Goal: Information Seeking & Learning: Compare options

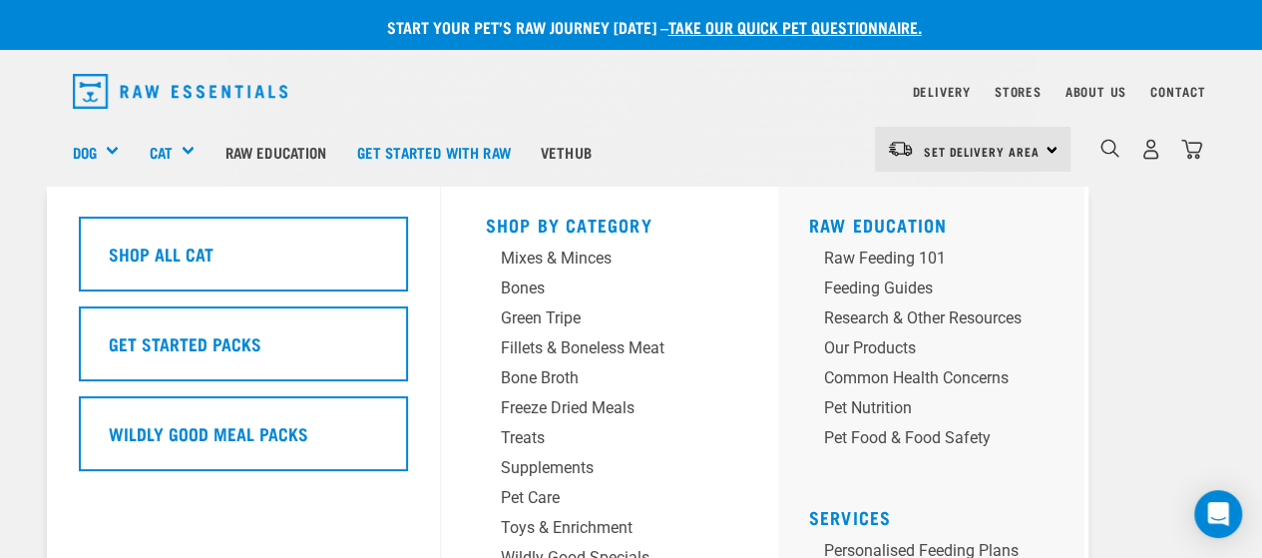
click at [154, 138] on div "Cat" at bounding box center [179, 152] width 61 height 80
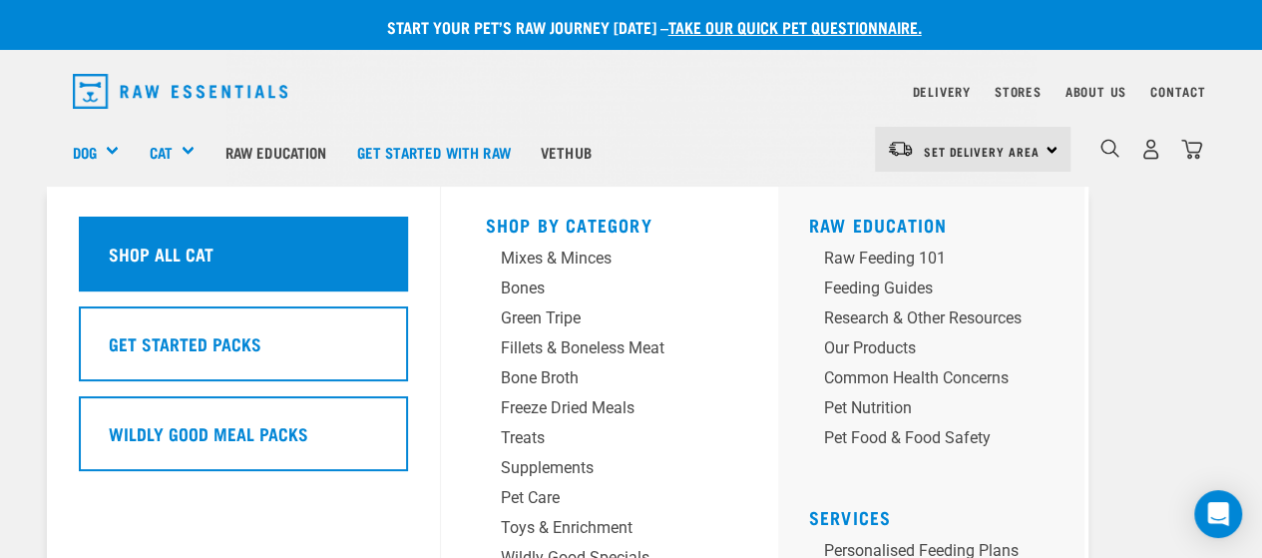
click at [166, 242] on h5 "Shop All Cat" at bounding box center [160, 253] width 105 height 26
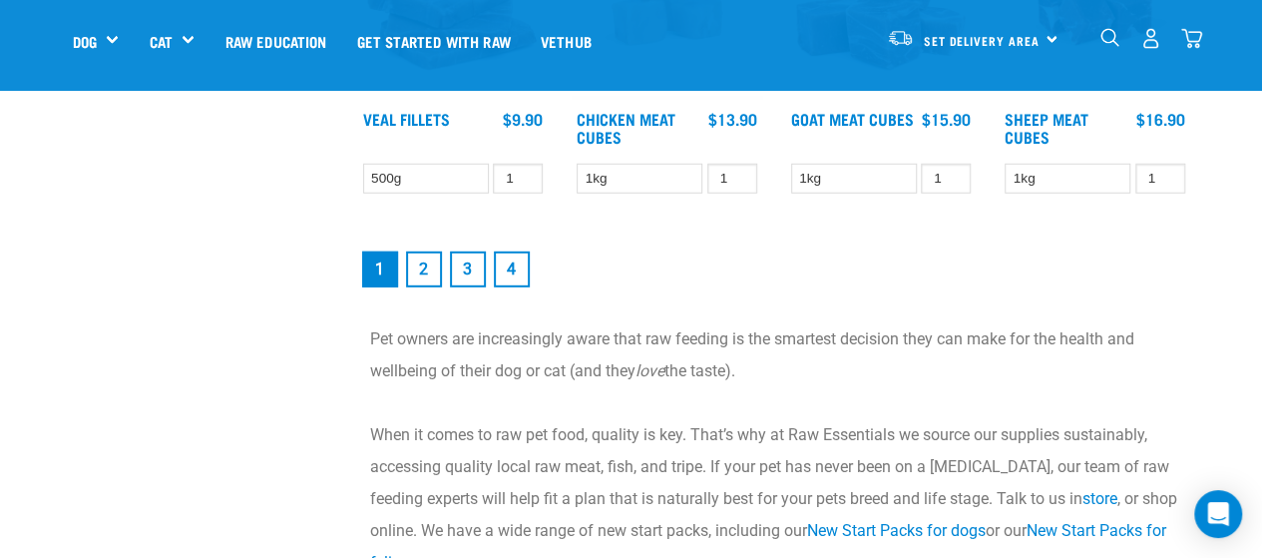
scroll to position [2794, 0]
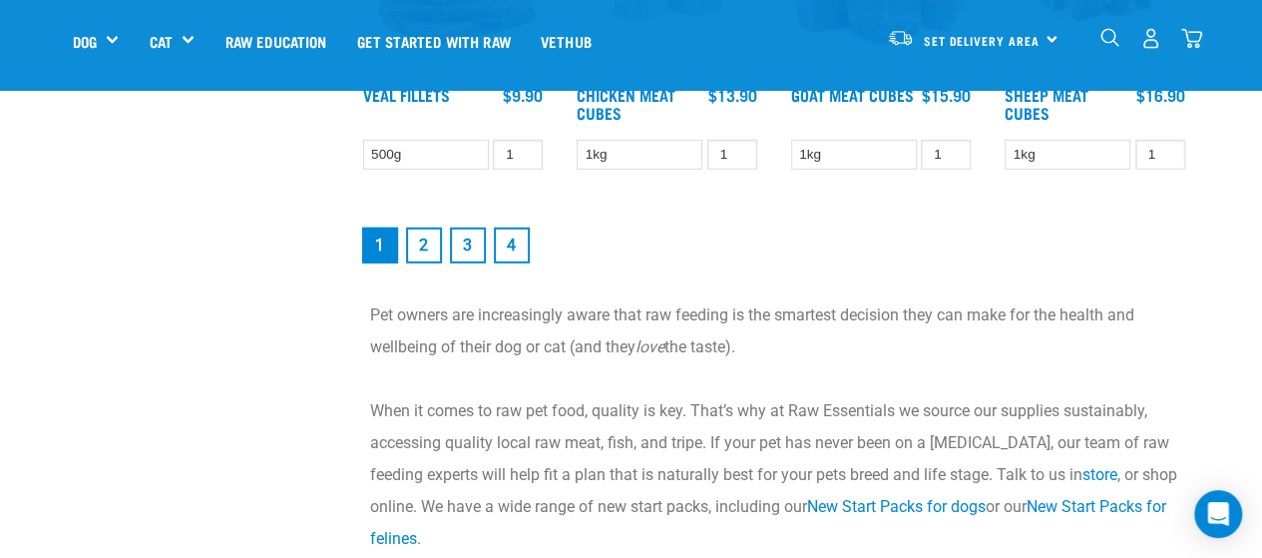
click at [427, 233] on link "2" at bounding box center [424, 246] width 36 height 36
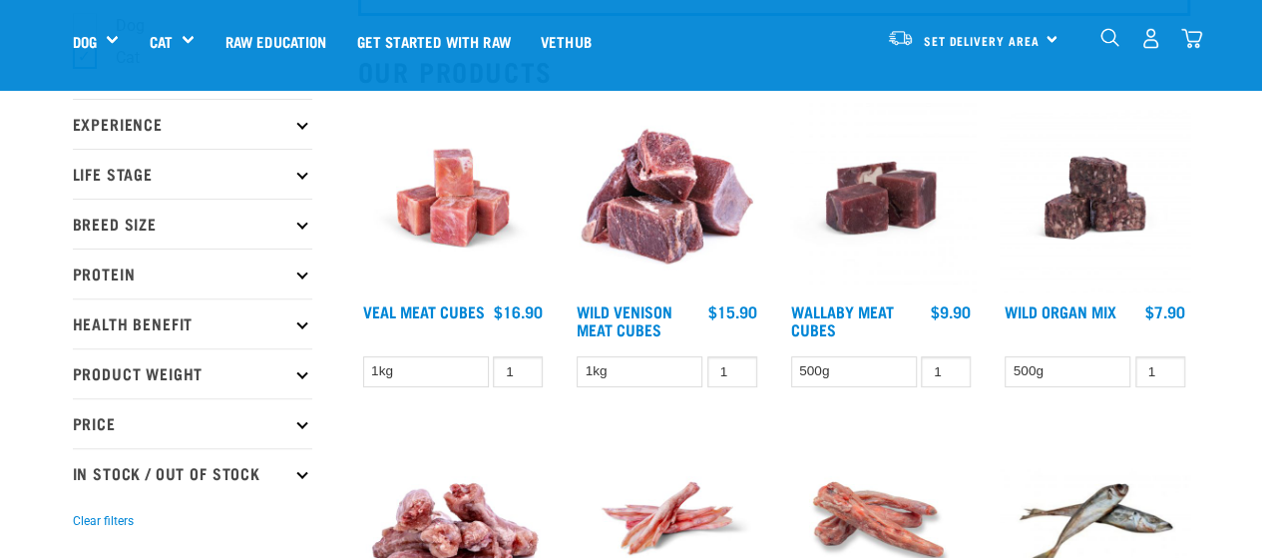
scroll to position [200, 0]
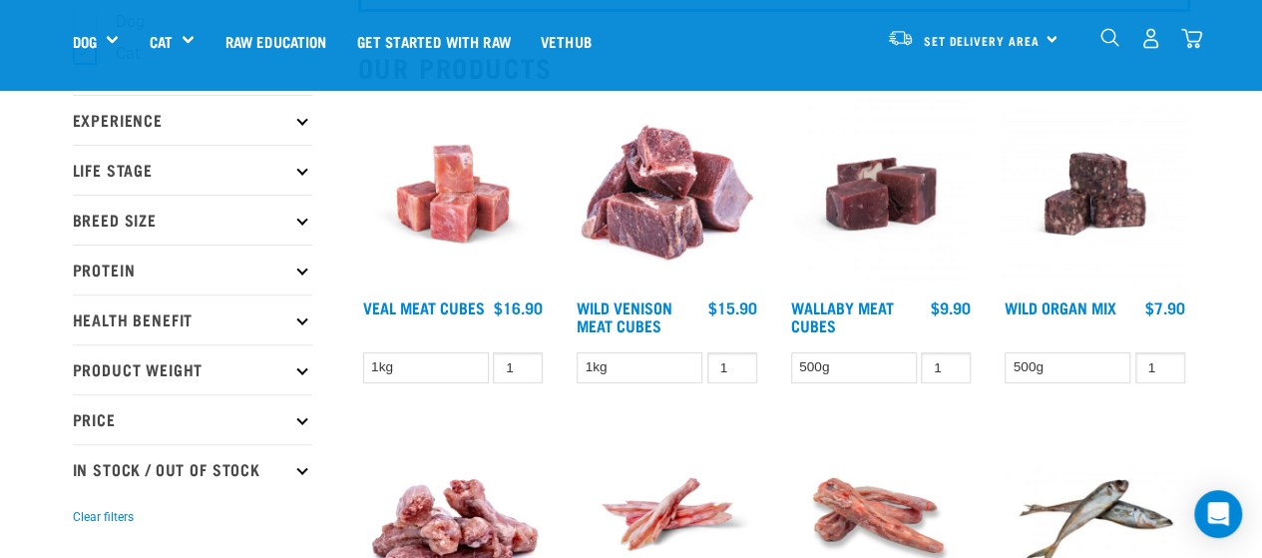
click at [146, 312] on p "Health Benefit" at bounding box center [192, 319] width 239 height 50
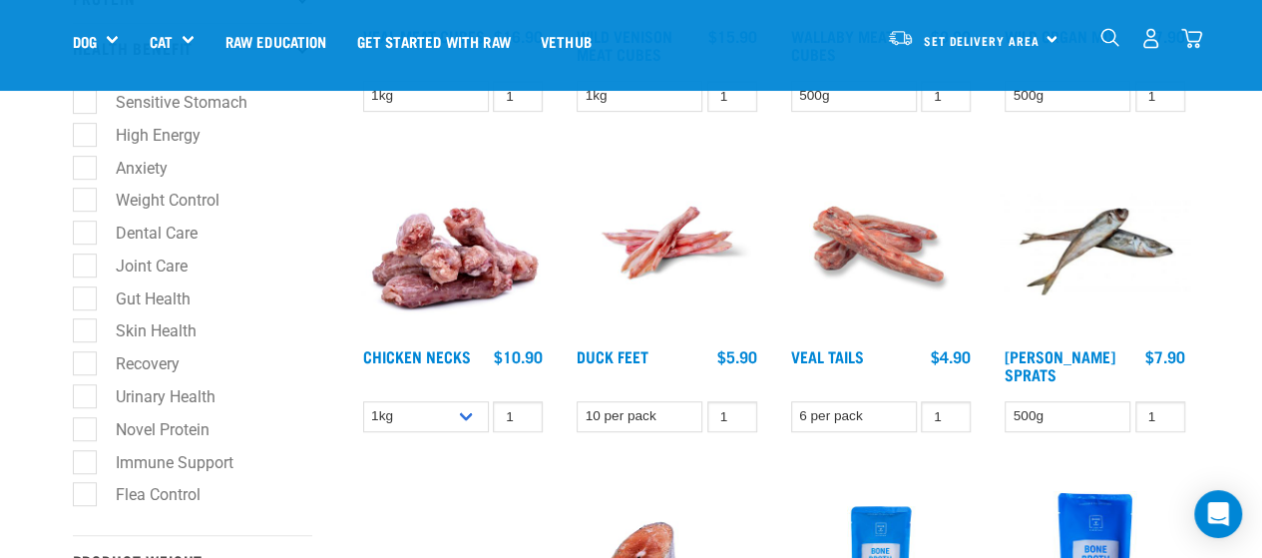
scroll to position [499, 0]
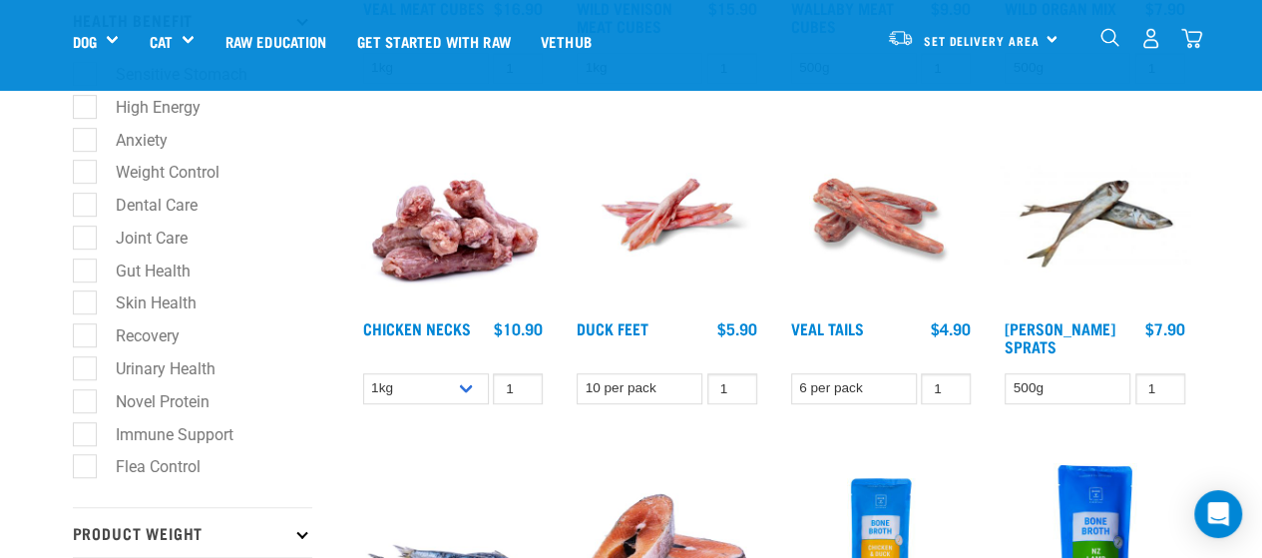
click at [88, 432] on label "Immune Support" at bounding box center [163, 434] width 158 height 25
click at [86, 432] on input "Immune Support" at bounding box center [79, 430] width 13 height 13
click at [182, 429] on label "Immune Support" at bounding box center [163, 434] width 158 height 25
click at [86, 429] on input "Immune Support" at bounding box center [79, 430] width 13 height 13
drag, startPoint x: 80, startPoint y: 426, endPoint x: 93, endPoint y: 436, distance: 16.4
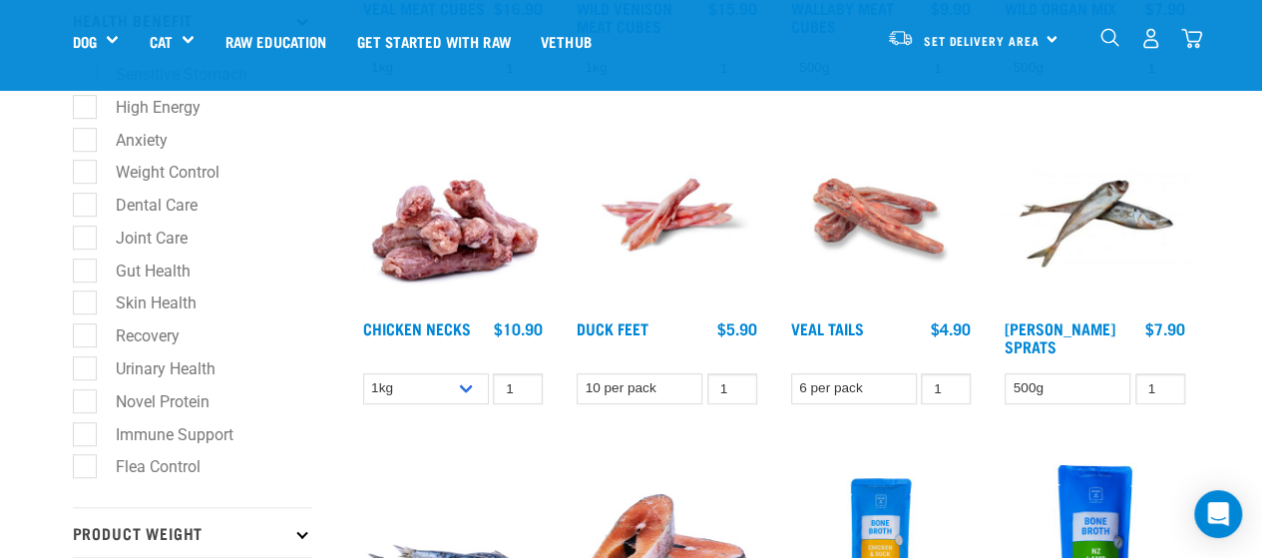
click at [87, 434] on label "Immune Support" at bounding box center [163, 434] width 158 height 25
click at [86, 434] on input "Immune Support" at bounding box center [79, 430] width 13 height 13
checkbox input "true"
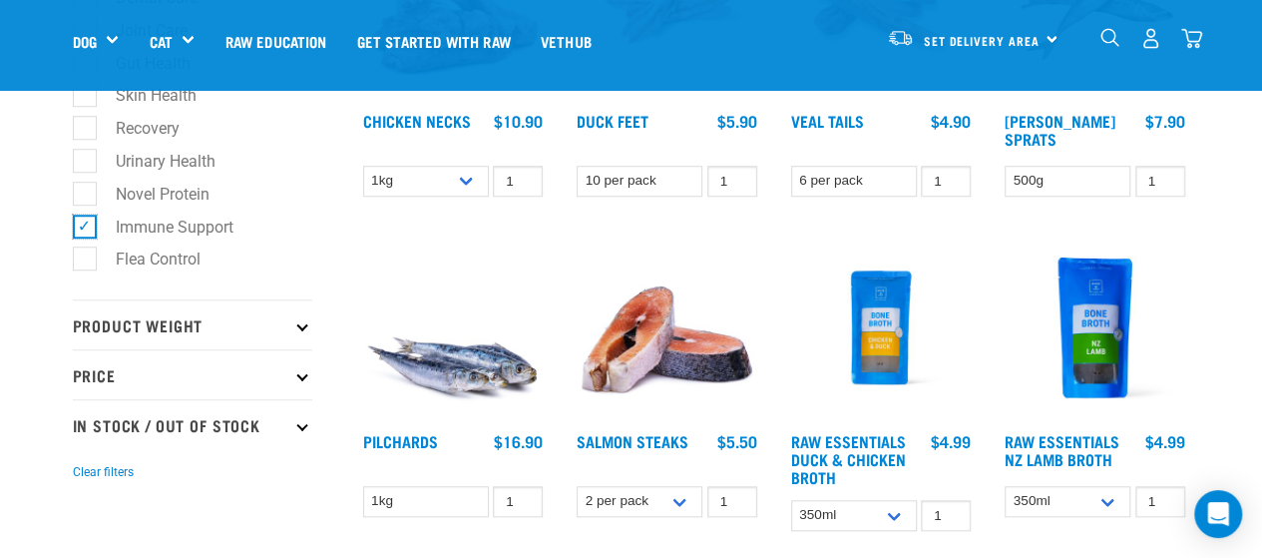
scroll to position [798, 0]
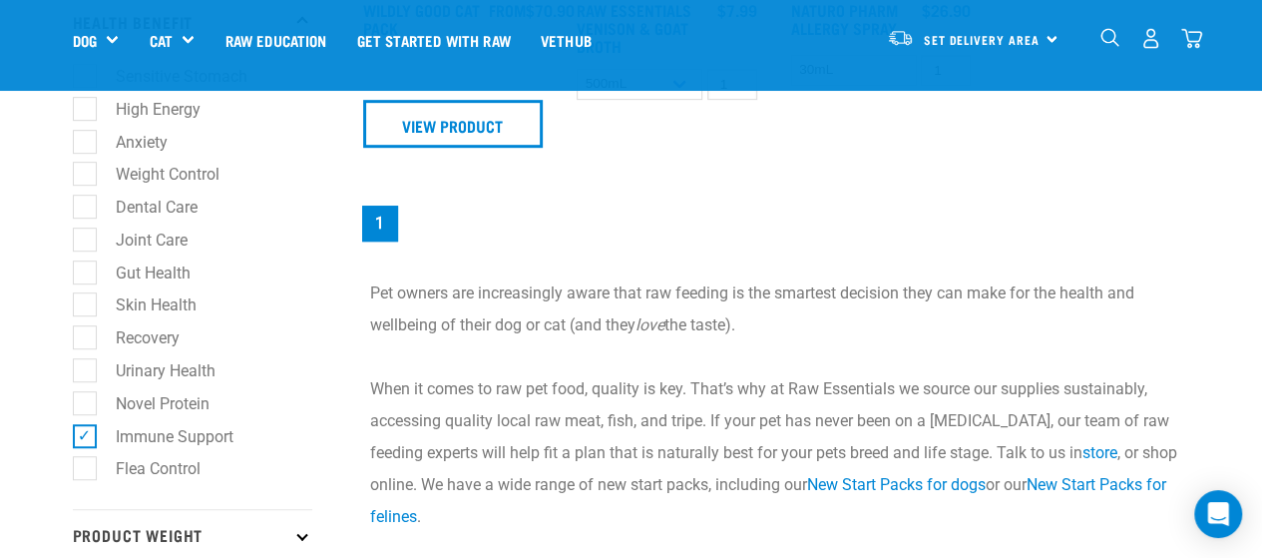
scroll to position [499, 0]
click at [85, 336] on label "Recovery" at bounding box center [136, 335] width 104 height 25
click at [85, 336] on input "Recovery" at bounding box center [79, 332] width 13 height 13
checkbox input "true"
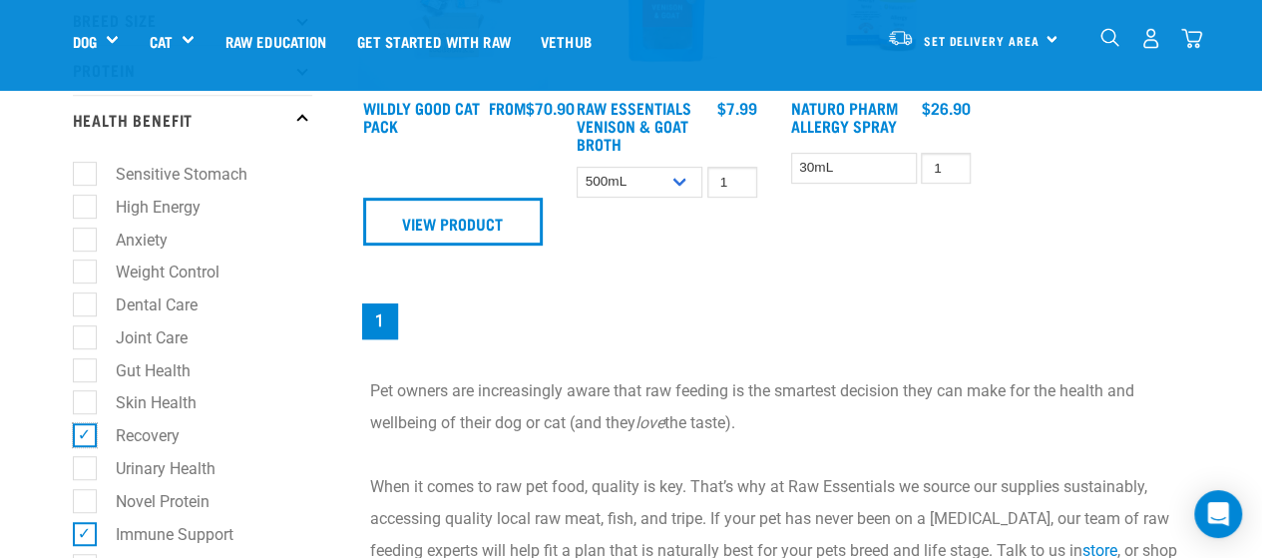
scroll to position [299, 0]
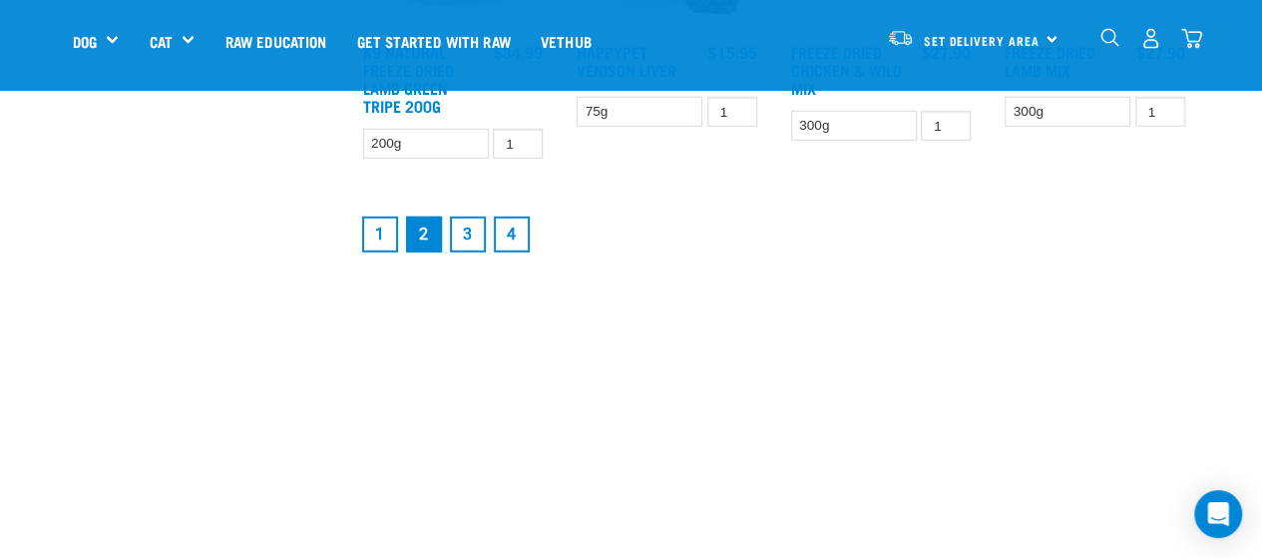
scroll to position [2794, 0]
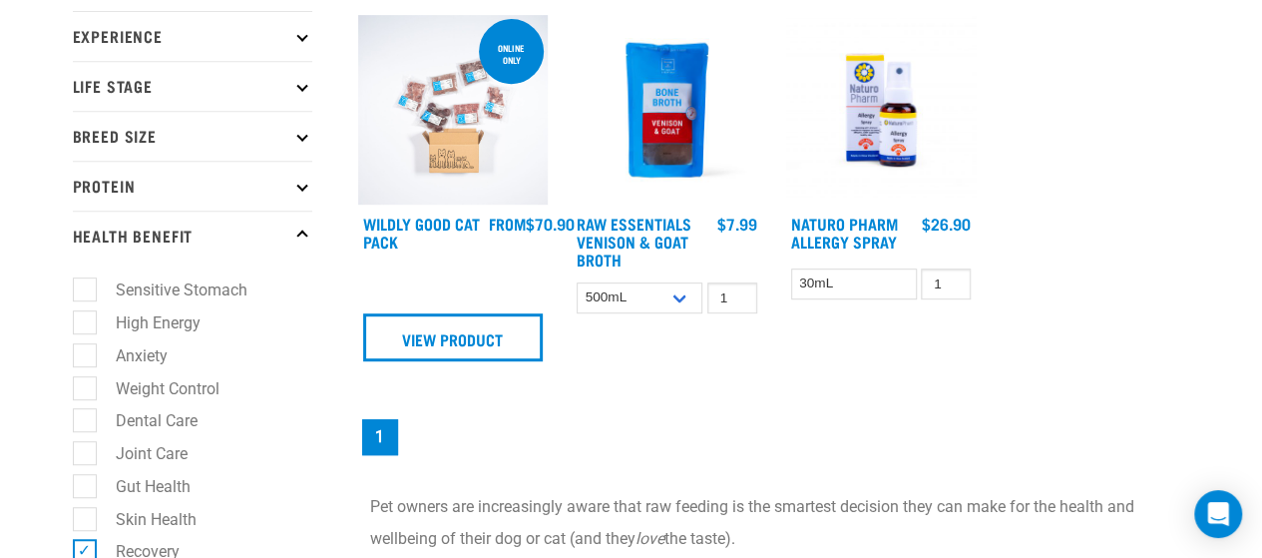
drag, startPoint x: 82, startPoint y: 418, endPoint x: 108, endPoint y: 427, distance: 27.5
click at [84, 420] on label "Dental Care" at bounding box center [145, 420] width 122 height 25
click at [84, 420] on input "Dental Care" at bounding box center [79, 417] width 13 height 13
checkbox input "true"
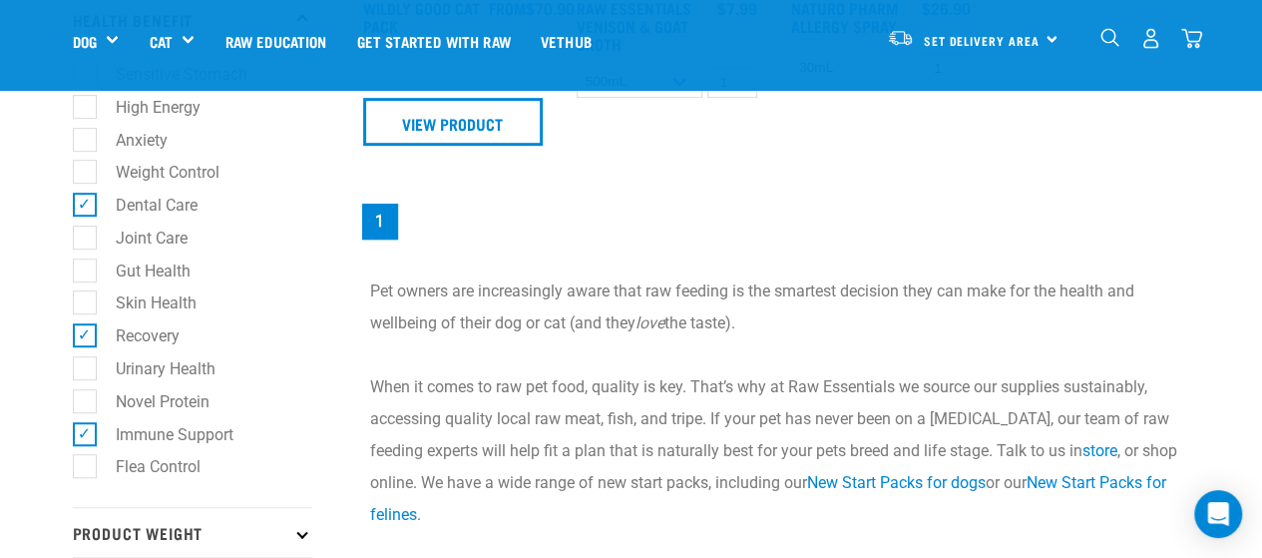
scroll to position [399, 0]
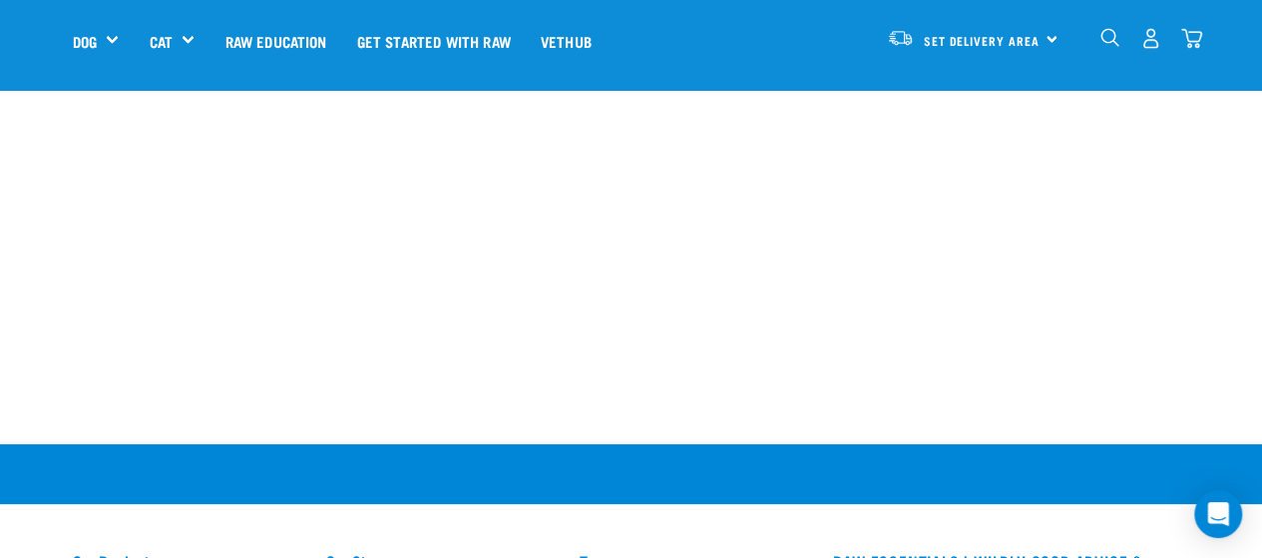
scroll to position [3734, 0]
